Goal: Information Seeking & Learning: Learn about a topic

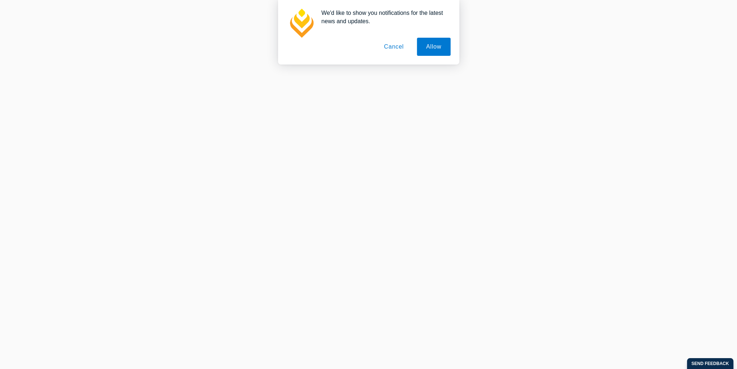
click at [386, 48] on button "Cancel" at bounding box center [394, 47] width 38 height 18
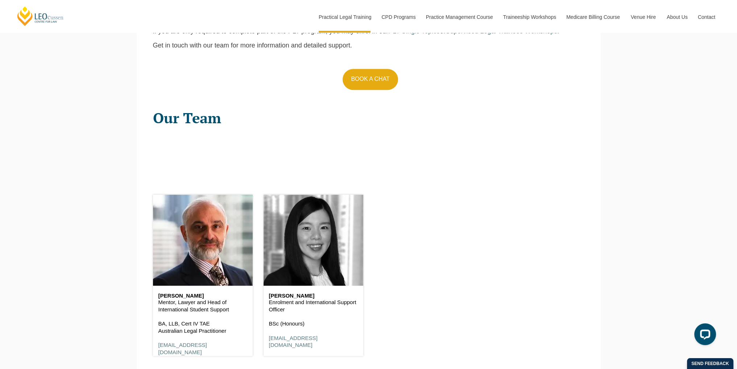
scroll to position [833, 0]
